Goal: Transaction & Acquisition: Purchase product/service

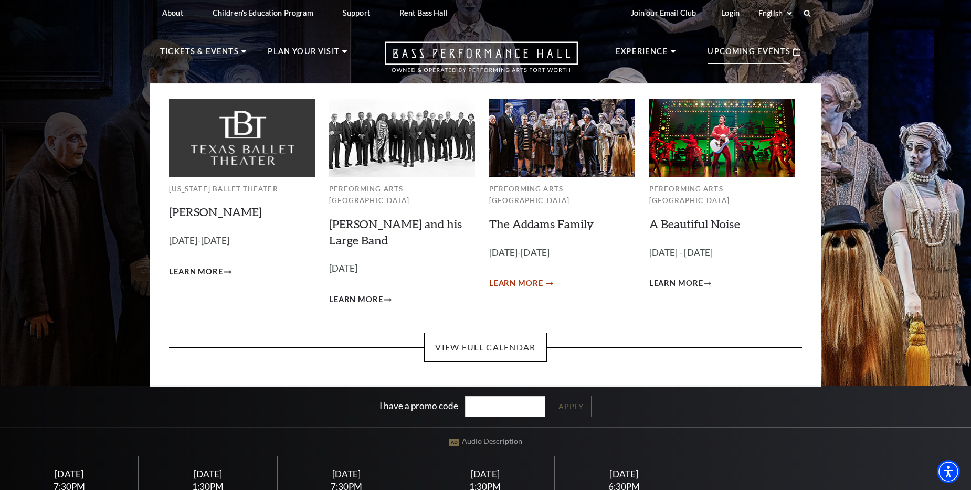
click at [516, 277] on span "Learn More" at bounding box center [516, 283] width 54 height 13
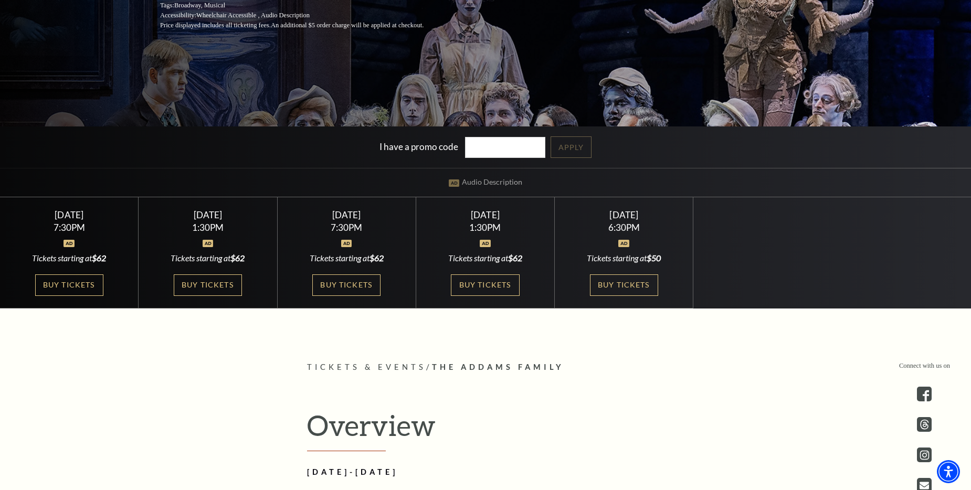
scroll to position [262, 0]
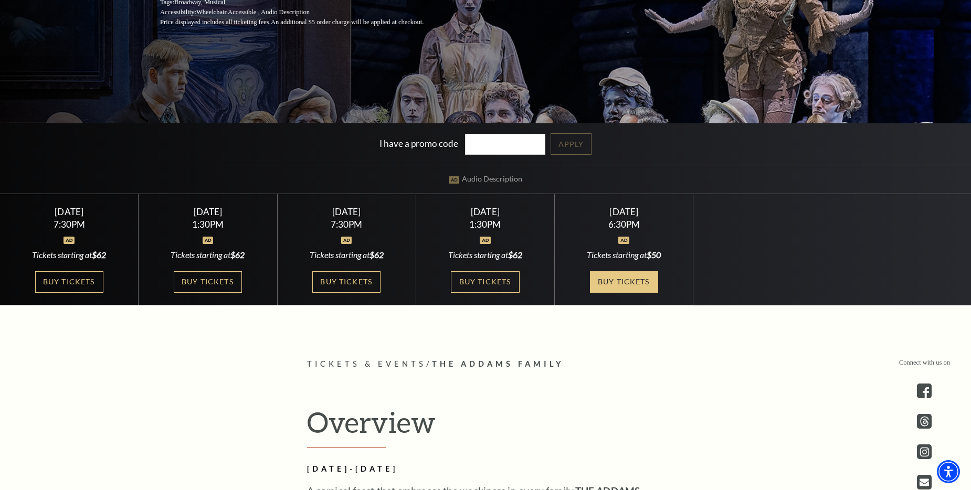
drag, startPoint x: 641, startPoint y: 279, endPoint x: 652, endPoint y: 309, distance: 31.2
click at [641, 279] on link "Buy Tickets" at bounding box center [624, 282] width 68 height 22
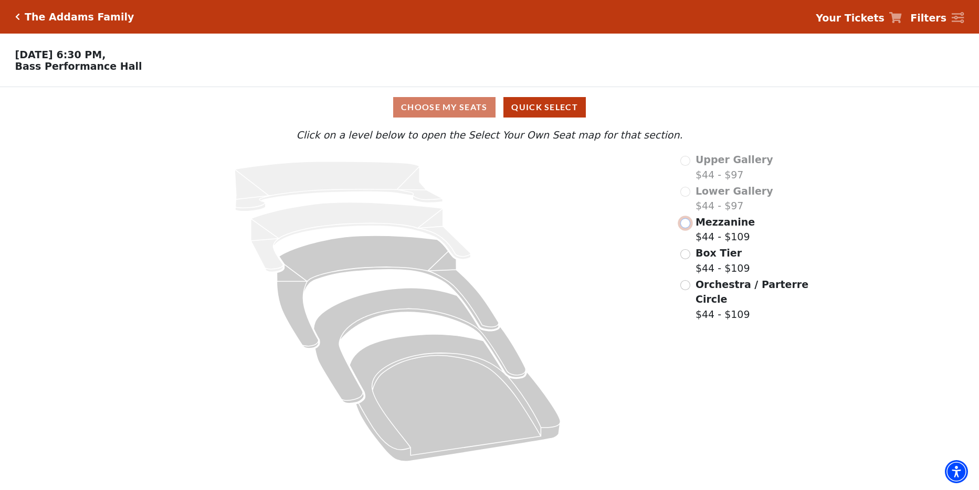
click at [687, 227] on input "Mezzanine$44 - $109\a" at bounding box center [685, 223] width 10 height 10
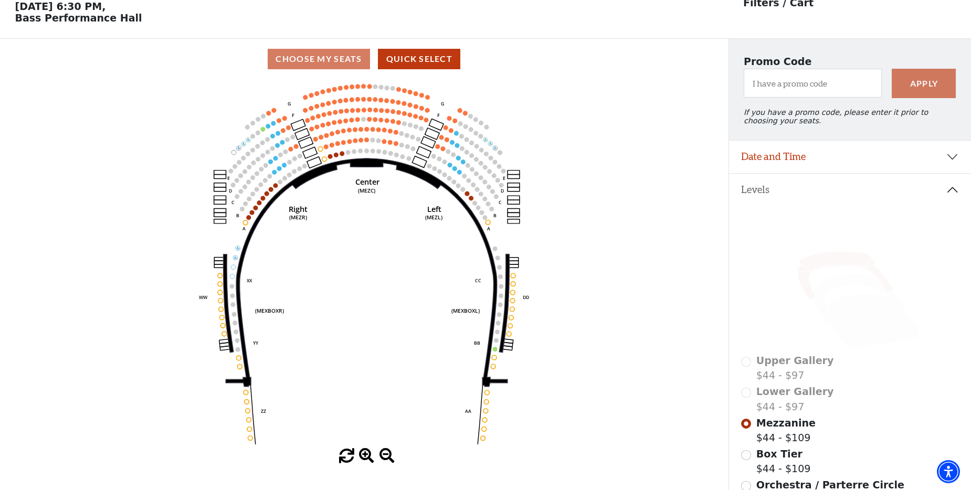
scroll to position [49, 0]
